Goal: Task Accomplishment & Management: Manage account settings

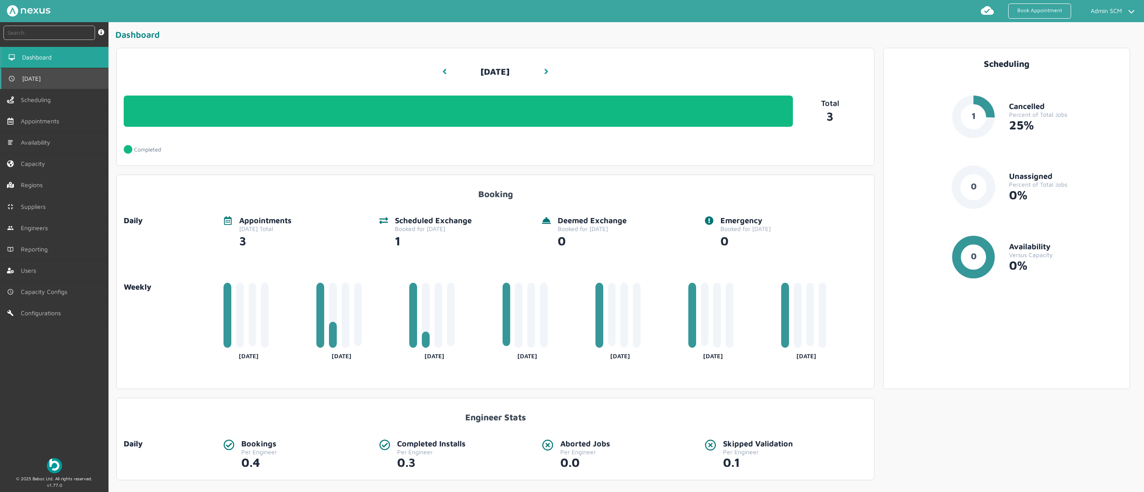
click at [85, 76] on link "[DATE]" at bounding box center [54, 78] width 108 height 21
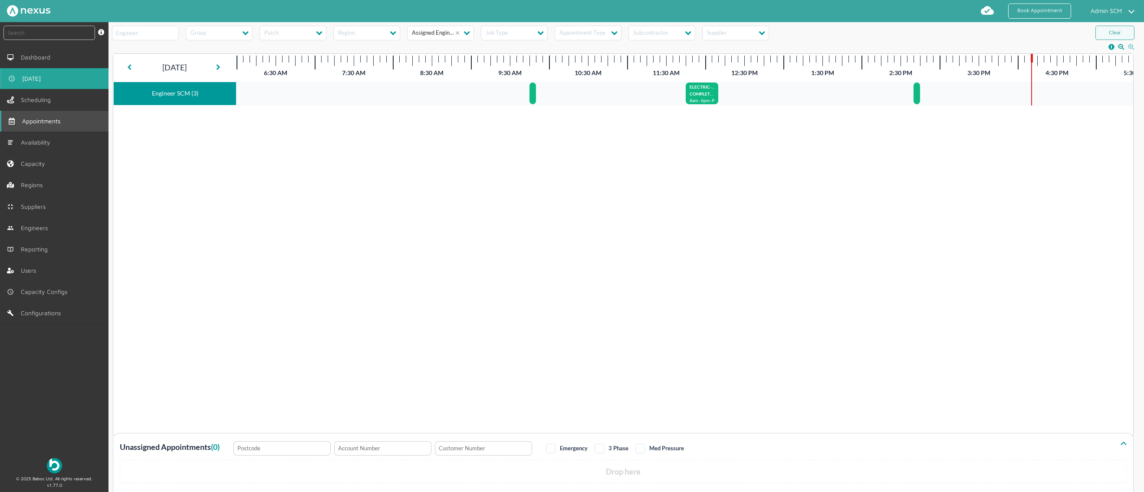
click at [57, 121] on span "Appointments" at bounding box center [43, 121] width 42 height 7
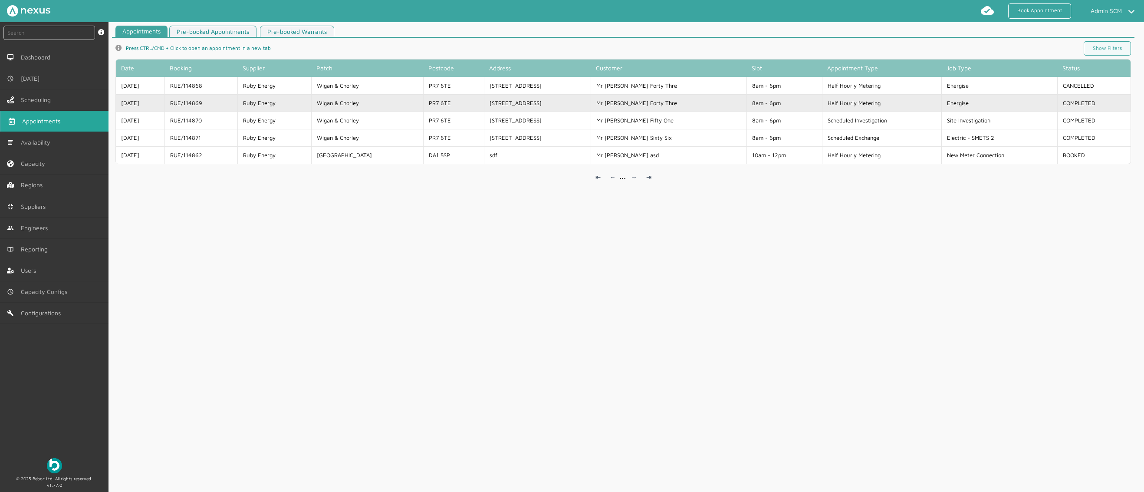
click at [528, 104] on td "[STREET_ADDRESS]" at bounding box center [537, 102] width 107 height 17
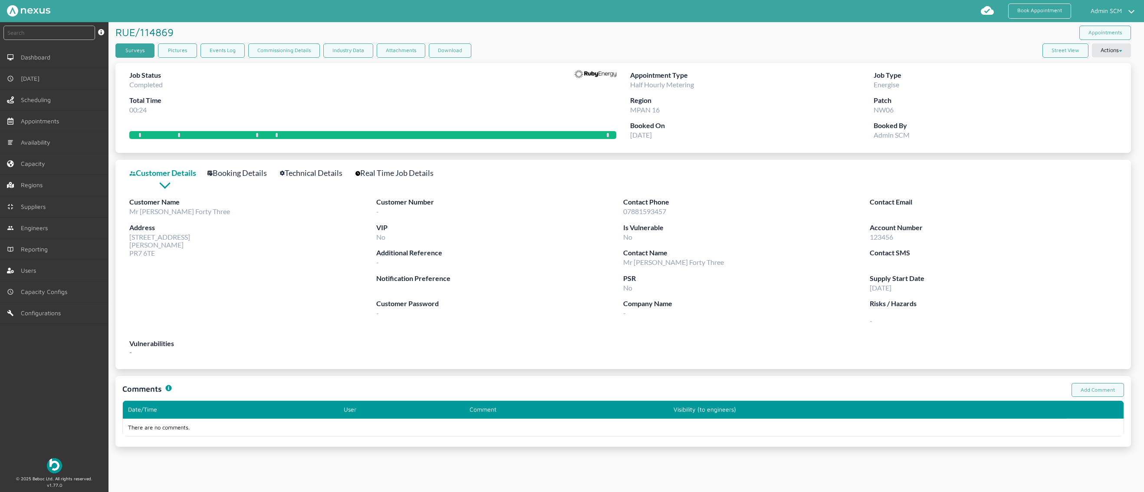
click at [139, 57] on link "Surveys" at bounding box center [134, 50] width 39 height 14
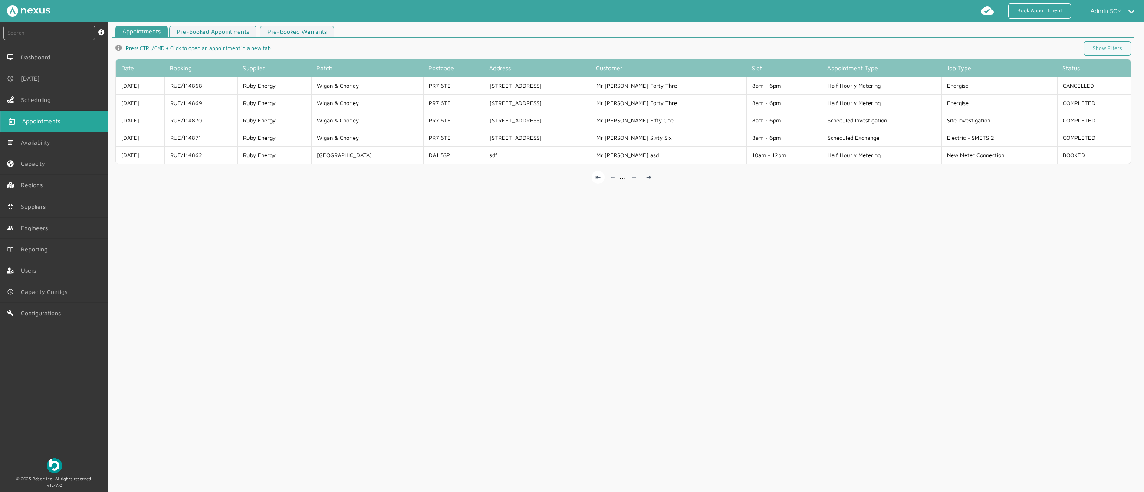
click at [595, 176] on link "⇤" at bounding box center [597, 176] width 13 height 13
click at [646, 176] on link "⇥" at bounding box center [648, 176] width 13 height 13
